Goal: Communication & Community: Answer question/provide support

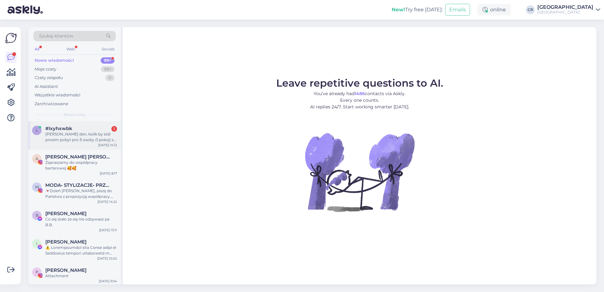
click at [86, 127] on div "#lxyhxwbk 1" at bounding box center [81, 129] width 72 height 6
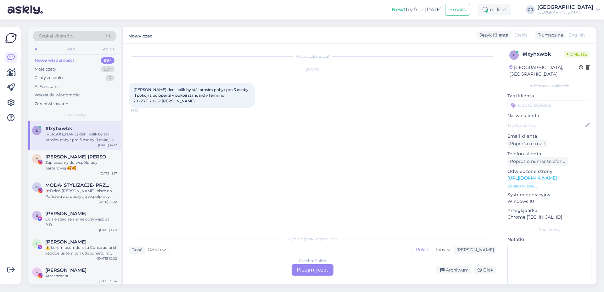
click at [306, 266] on div "Czech to Polish Przejmij czat" at bounding box center [313, 269] width 42 height 11
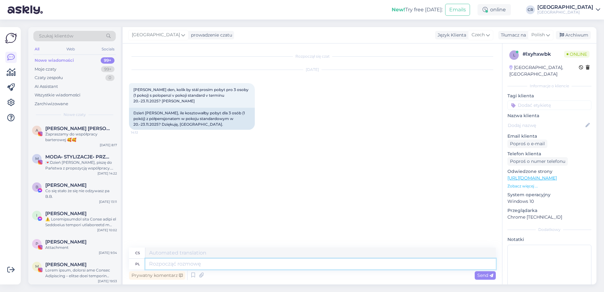
click at [161, 265] on textarea at bounding box center [320, 263] width 351 height 11
type textarea "Dzi"
type textarea "D"
type textarea "Dzień"
type textarea "Den"
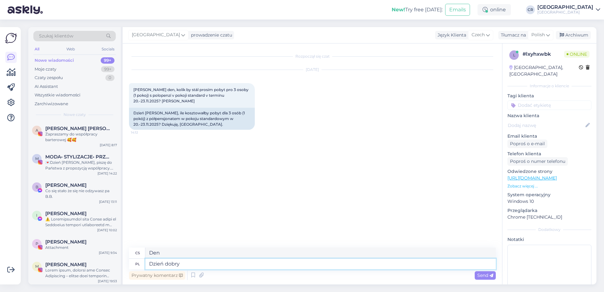
type textarea "Dzień dobry."
type textarea "Dobré ráno"
type textarea "Dzień dobry."
type textarea "Dobré ráno."
type textarea "Dzień [PERSON_NAME]. W"
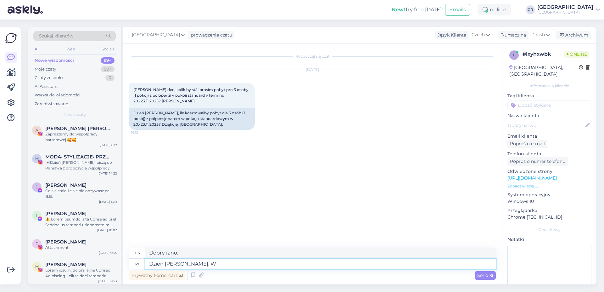
type textarea "Dobré ráno. V"
type textarea "Dzień [PERSON_NAME]. W podanym t"
type textarea "Dobré ráno. V daném"
type textarea "Dzień [PERSON_NAME]. W podanym terminie"
type textarea "Dobré ráno. V uvedený den."
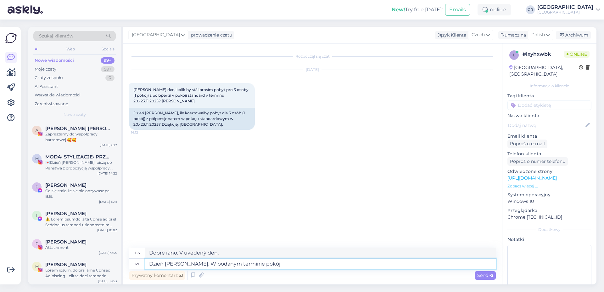
type textarea "Dzień [PERSON_NAME]. W podanym terminie pokój S"
type textarea "Dobré ráno. Pokoj bude k dispozici v uvedený den."
type textarea "Dzień [PERSON_NAME]. W podanym terminie pokój Standard z"
type textarea "Dobré ráno. Standardní pokoj v daném termínu."
type textarea "Dzień [PERSON_NAME]. W podanym terminie pokój Standard ze"
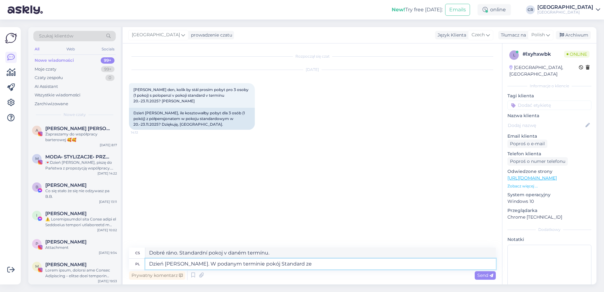
type textarea "Dobré ráno. V daný den bude standardní pokoj s"
type textarea "Dzień [PERSON_NAME]. W podanym terminie pokój Standard ze śniadaniem wy"
type textarea "Dobré ráno. Standardní pokoj se snídaní v daném termínu."
type textarea "Dzień [PERSON_NAME]. W podanym terminie pokój Standard ze śniadaniem wynosi"
type textarea "Dobré ráno. V uvedeném termínu je standardní pokoj se snídaní"
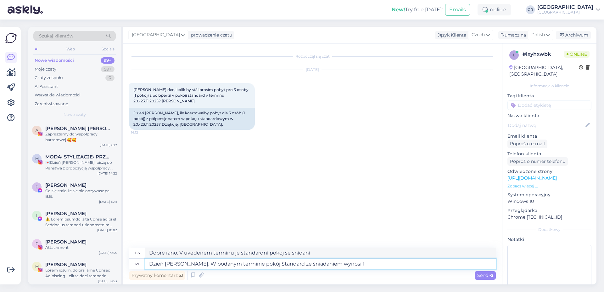
type textarea "Dzień [PERSON_NAME]. W podanym terminie pokój Standard ze śniadaniem wynosi 1 7"
type textarea "Dobré ráno. V uvedeném termínu je standardní pokoj se snídaní za 1"
type textarea "Dzień [PERSON_NAME]. W podanym terminie pokój Standard ze śniadaniem wynosi 1 7…"
type textarea "Dobré ráno. V uvedených termínech stojí standardní pokoj se snídaní 1 782 PLN."
type textarea "Dzień [PERSON_NAME]. W podanym terminie pokój Standard ze śniadaniem wynosi 1 7…"
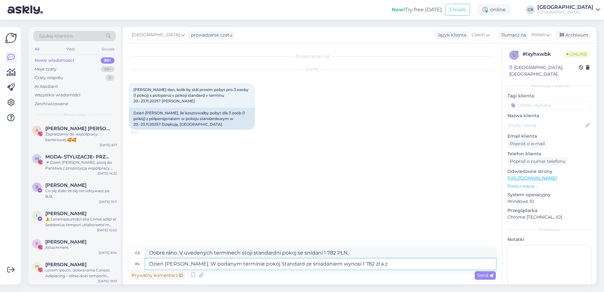
type textarea "Dobré ráno. V uvedeném termínu stojí standardní pokoj se snídaní 1 782 PLN."
type textarea "Dzień [PERSON_NAME]. W podanym terminie pokój Standard ze śniadaniem wynosi 1 7…"
type textarea "Dobré ráno. V uvedeném termínu stojí standardní pokoj se snídaní 1 782 PLN a s"
type textarea "Dzień [PERSON_NAME]. W podanym terminie pokój Standard ze śniadaniem wynosi 1 7…"
type textarea "Dobré ráno. V uvedeném termínu stojí standardní pokoj se snídaní 1 782 PLN a se…"
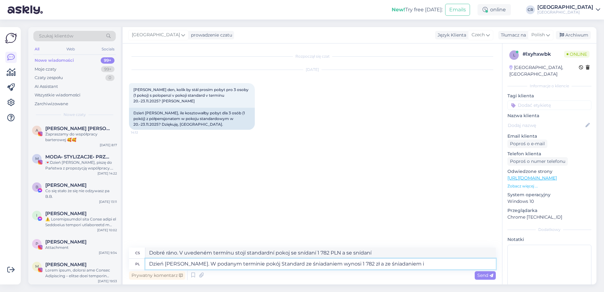
type textarea "Dzień [PERSON_NAME]. W podanym terminie pokój Standard ze śniadaniem wynosi 1 7…"
type textarea "Dobré ráno. V uvedeném termínu stojí standardní pokoj se snídaní 1 782 PLN a se…"
type textarea "Dzień [PERSON_NAME]. W podanym terminie pokój Standard ze śniadaniem wynosi 1 7…"
type textarea "Dobré ráno. V uvedeném termínu je cena za standardní pokoj se snídaní 1 782 PLN…"
type textarea "Dzień [PERSON_NAME]. W podanym terminie pokój Standard ze śniadaniem wynosi 1 7…"
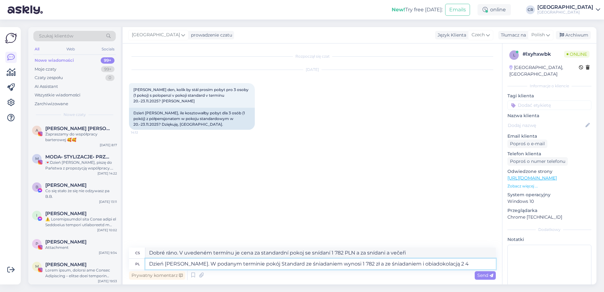
type textarea "Dobré ráno. V uvedeném termínu je cena za standardní pokoj se snídaní 1 782 PLN…"
type textarea "Dzień [PERSON_NAME]. W podanym terminie pokój Standard ze śniadaniem wynosi 1 7…"
type textarea "Dobré ráno. V uvedeném termínu je cena za standardní pokoj se snídaní 1 782 PLN…"
type textarea "Dzień [PERSON_NAME]. W podanym terminie pokój Standard ze śniadaniem wynosi 1 7…"
type textarea "Dobré ráno. V uvedeném termínu stojí standardní pokoj se snídaní 1 782 PLN a se…"
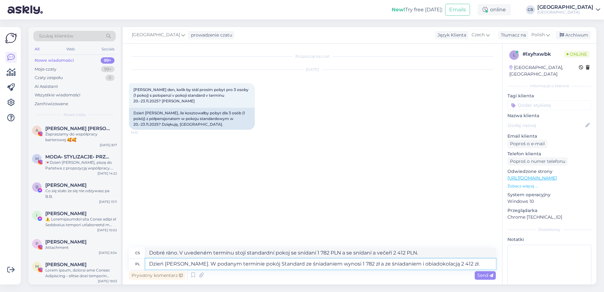
click at [274, 264] on textarea "Dzień [PERSON_NAME]. W podanym terminie pokój Standard ze śniadaniem wynosi 1 7…" at bounding box center [320, 263] width 351 height 11
type textarea "Dzień [PERSON_NAME]. W podanym terminie pokój Standard dla ze śniadaniem wynosi…"
type textarea "Dobré ráno. V uvedených termínech stojí standardní pokoj typu D se snídaní 1 78…"
type textarea "Dzień dobry. W podanym terminie pokój Standard dla 3 osób ze śniadaniem wynosi …"
type textarea "Dobré ráno. V uvedeném termínu stojí standardní pokoj pro 3 osoby se snídaní 1 …"
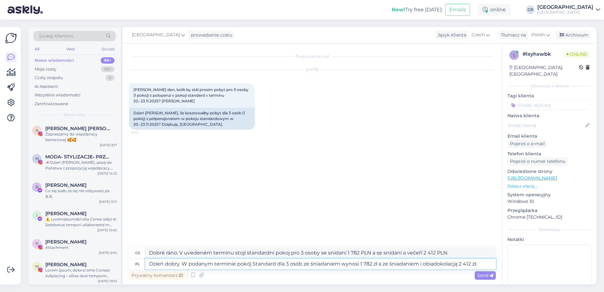
type textarea "Dzień dobry. W podanym terminie pokój Standard dla 3 osób ze śniadaniem wynosi …"
click at [473, 271] on div "Prywatny komentarz Send" at bounding box center [312, 275] width 367 height 12
click at [480, 272] on span "Send" at bounding box center [485, 275] width 16 height 6
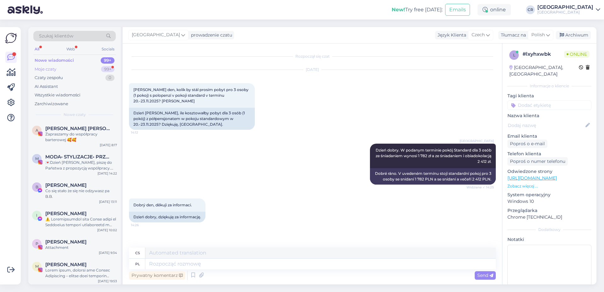
click at [72, 65] on div "Moje czaty 99+" at bounding box center [74, 69] width 82 height 9
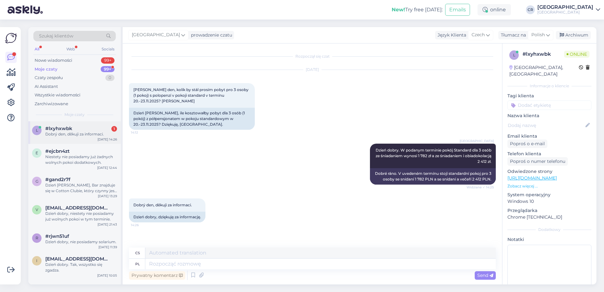
click at [99, 128] on div "#lxyhxwbk 1" at bounding box center [81, 129] width 72 height 6
click at [97, 161] on div "Niestety nie posiadamy już żadnych wolnych pokoi dodatkowych." at bounding box center [81, 159] width 72 height 11
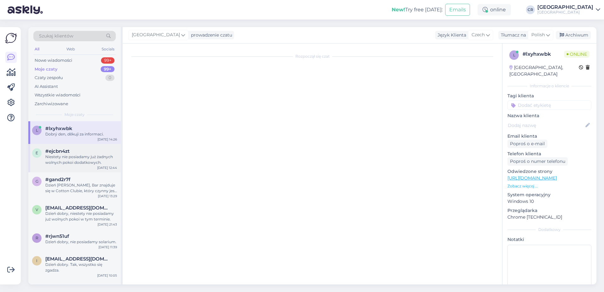
scroll to position [323, 0]
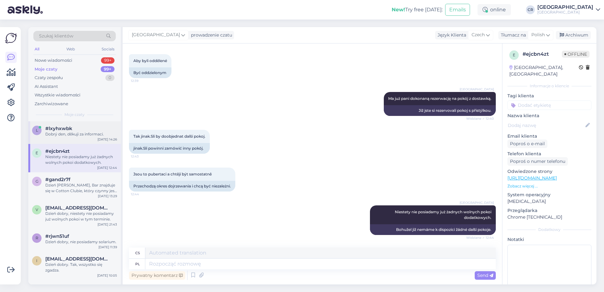
click at [93, 131] on div "#lxyhxwbk" at bounding box center [81, 129] width 72 height 6
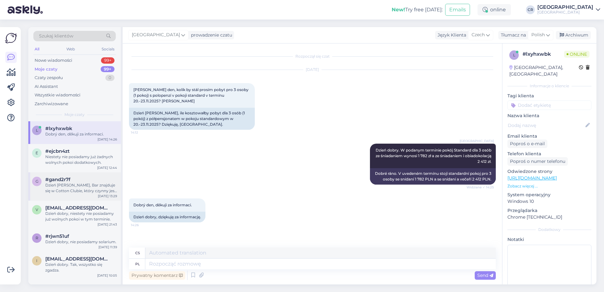
click at [85, 182] on div "Dzień [PERSON_NAME], Bar znajduje się w Cotton Clubie, który czynny jest we wto…" at bounding box center [81, 187] width 72 height 11
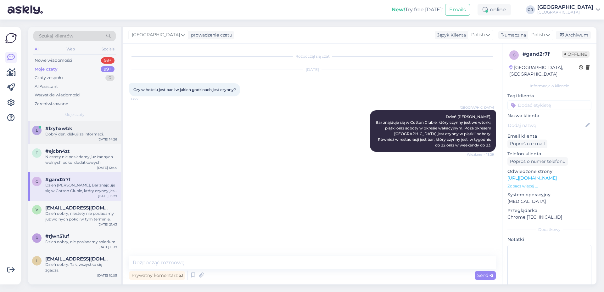
click at [82, 135] on div "Dobrý den, děkuji za informaci." at bounding box center [81, 134] width 72 height 6
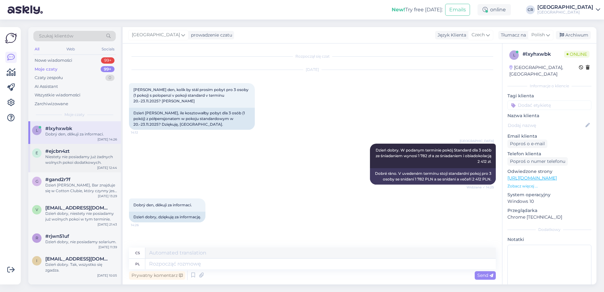
click at [100, 151] on div "#ejcbn4zt" at bounding box center [81, 151] width 72 height 6
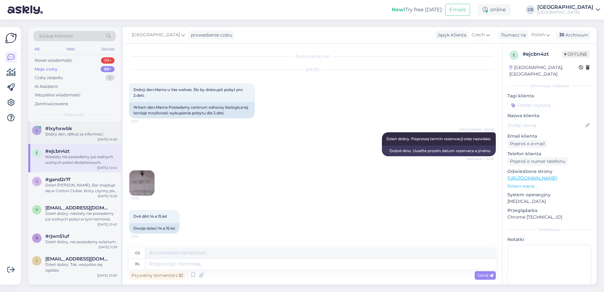
scroll to position [323, 0]
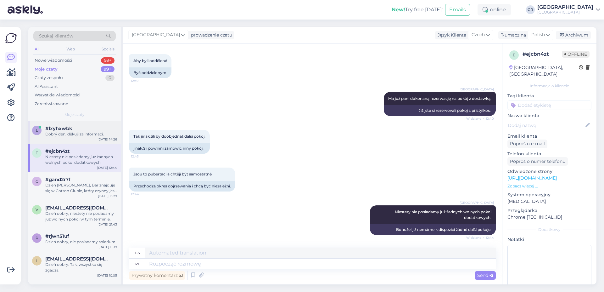
click at [98, 134] on div "Dobrý den, děkuji za informaci." at bounding box center [81, 134] width 72 height 6
